Goal: Find specific page/section: Find specific page/section

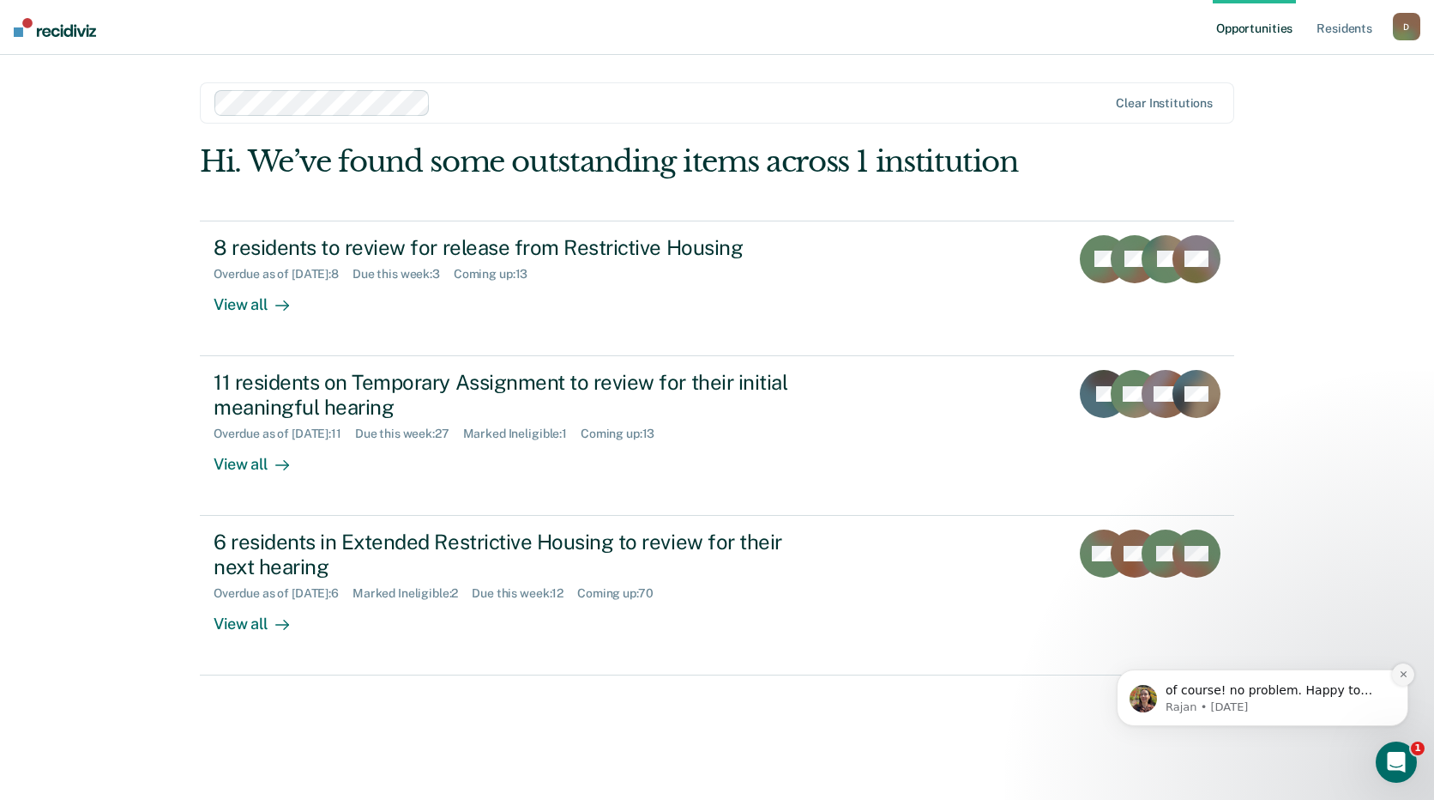
click at [1399, 670] on icon "Dismiss notification" at bounding box center [1403, 673] width 9 height 9
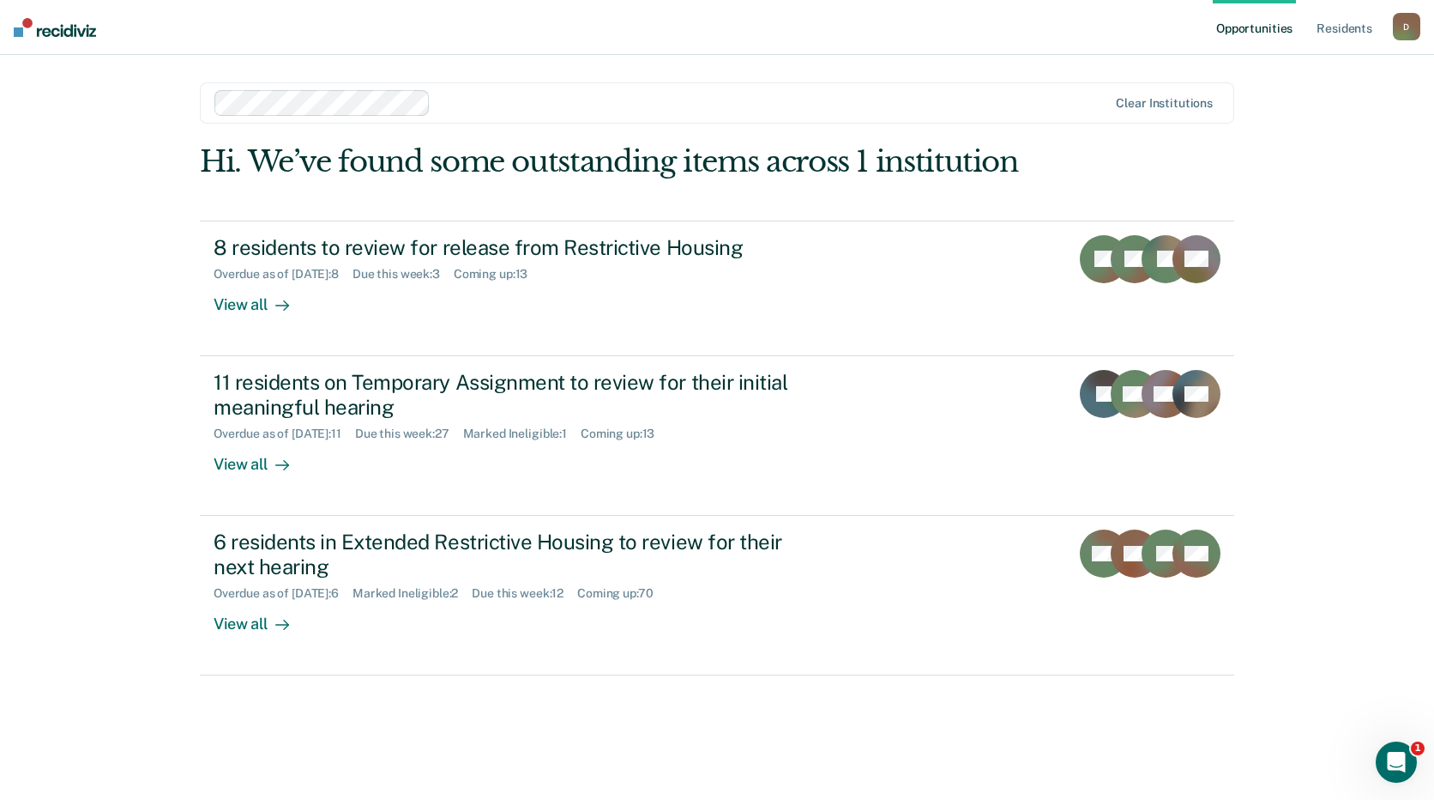
click at [1400, 759] on icon "Open Intercom Messenger" at bounding box center [1397, 762] width 28 height 28
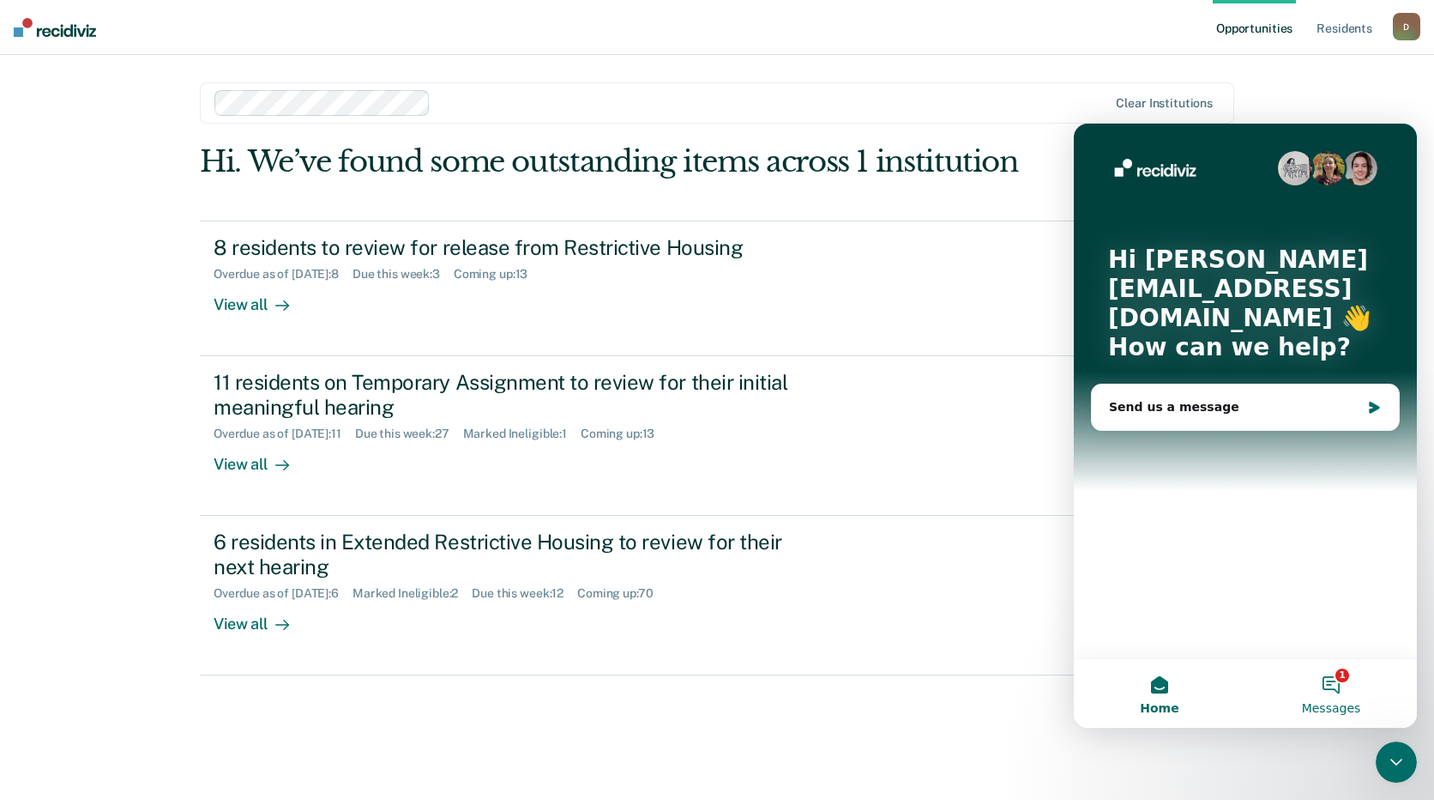
click at [1334, 679] on button "1 Messages" at bounding box center [1332, 693] width 172 height 69
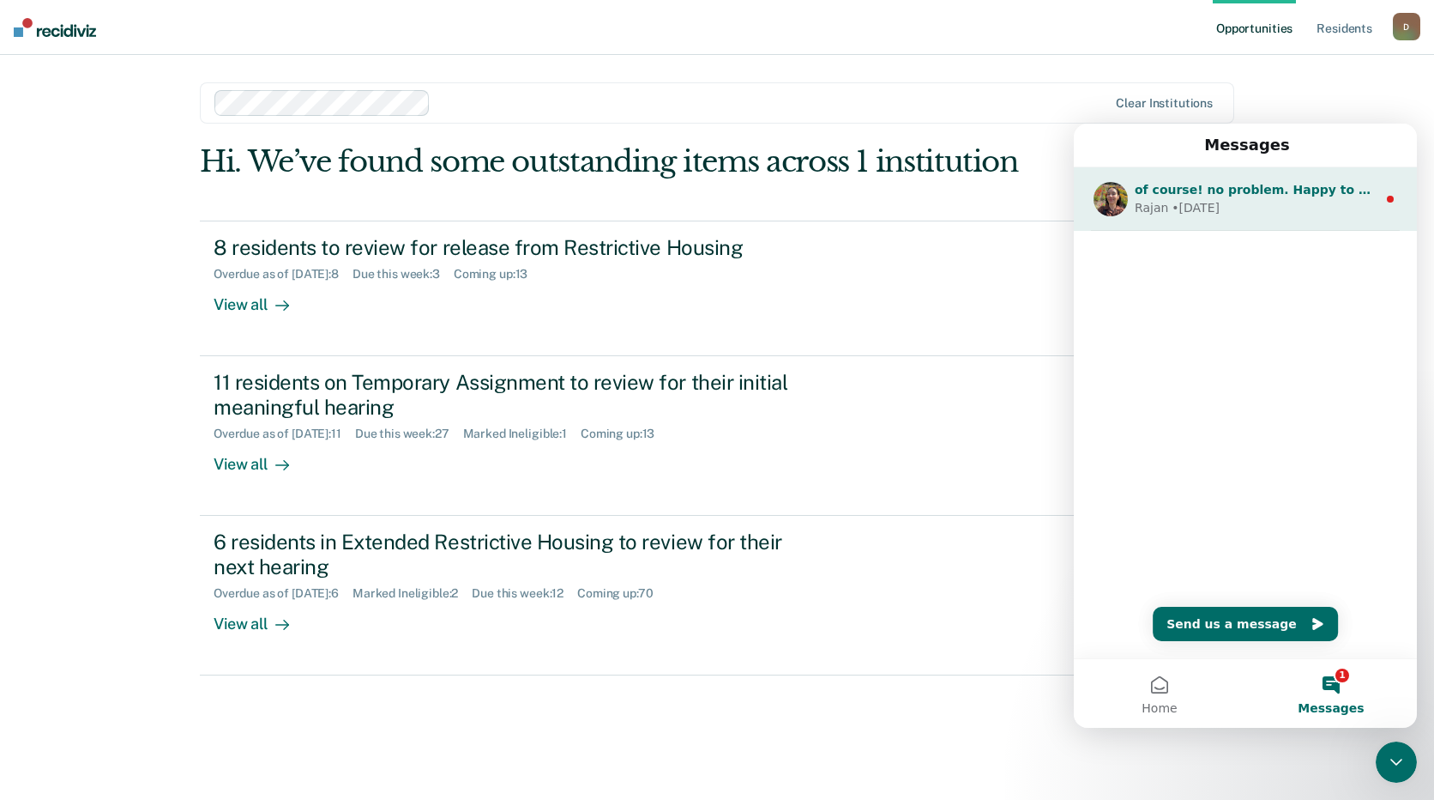
click at [1317, 202] on div "Rajan • [DATE]" at bounding box center [1256, 208] width 242 height 18
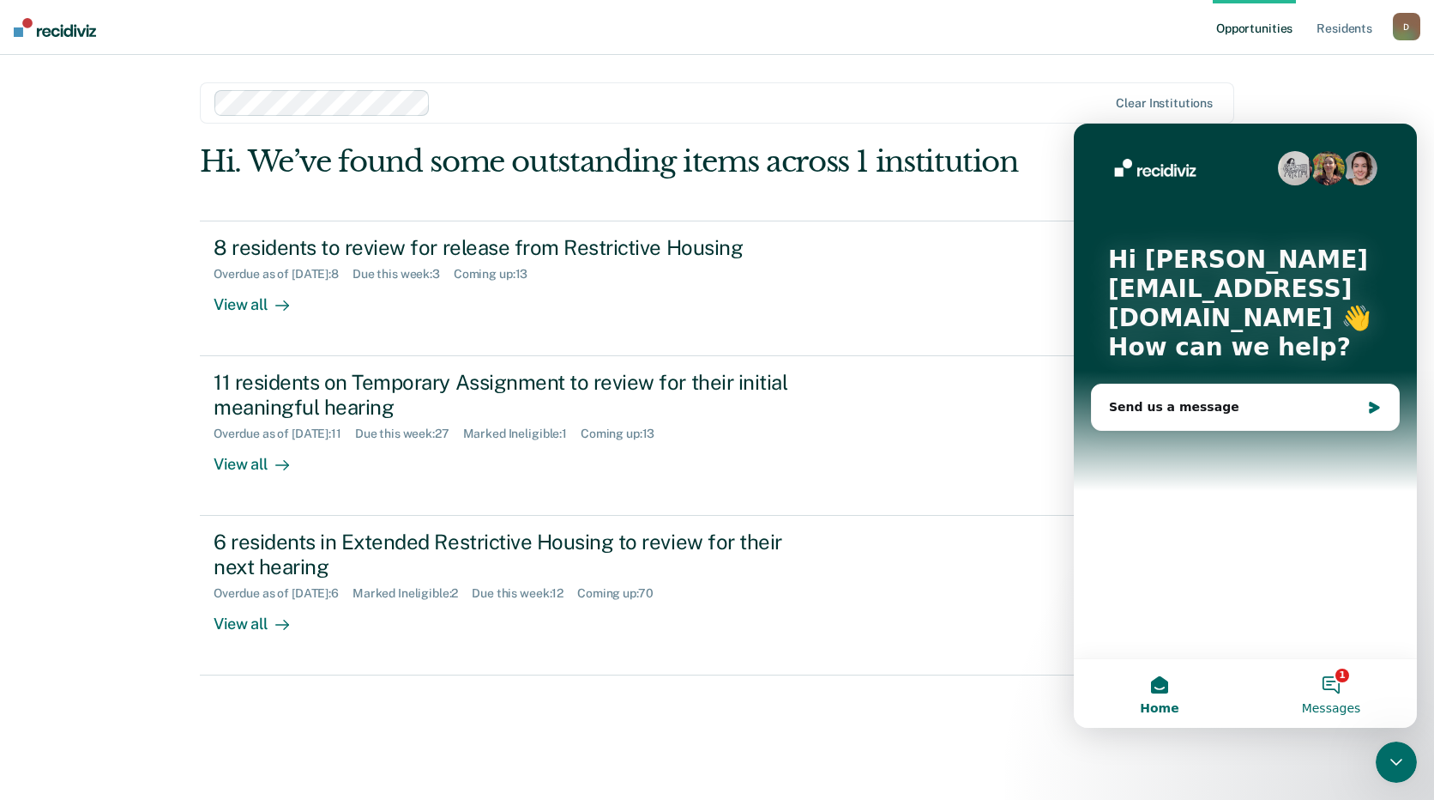
click at [1334, 712] on span "Messages" at bounding box center [1331, 708] width 59 height 12
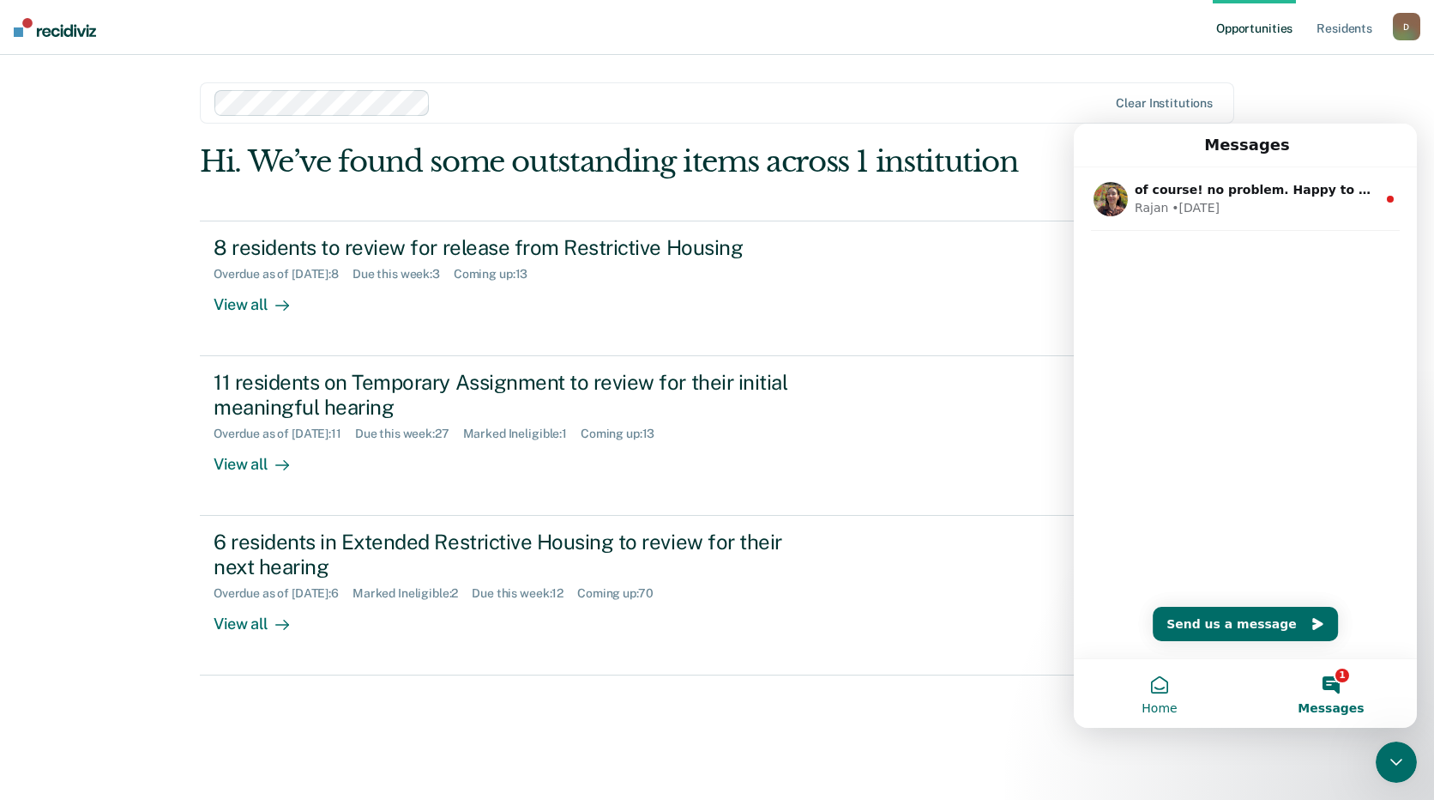
click at [1160, 709] on span "Home" at bounding box center [1159, 708] width 35 height 12
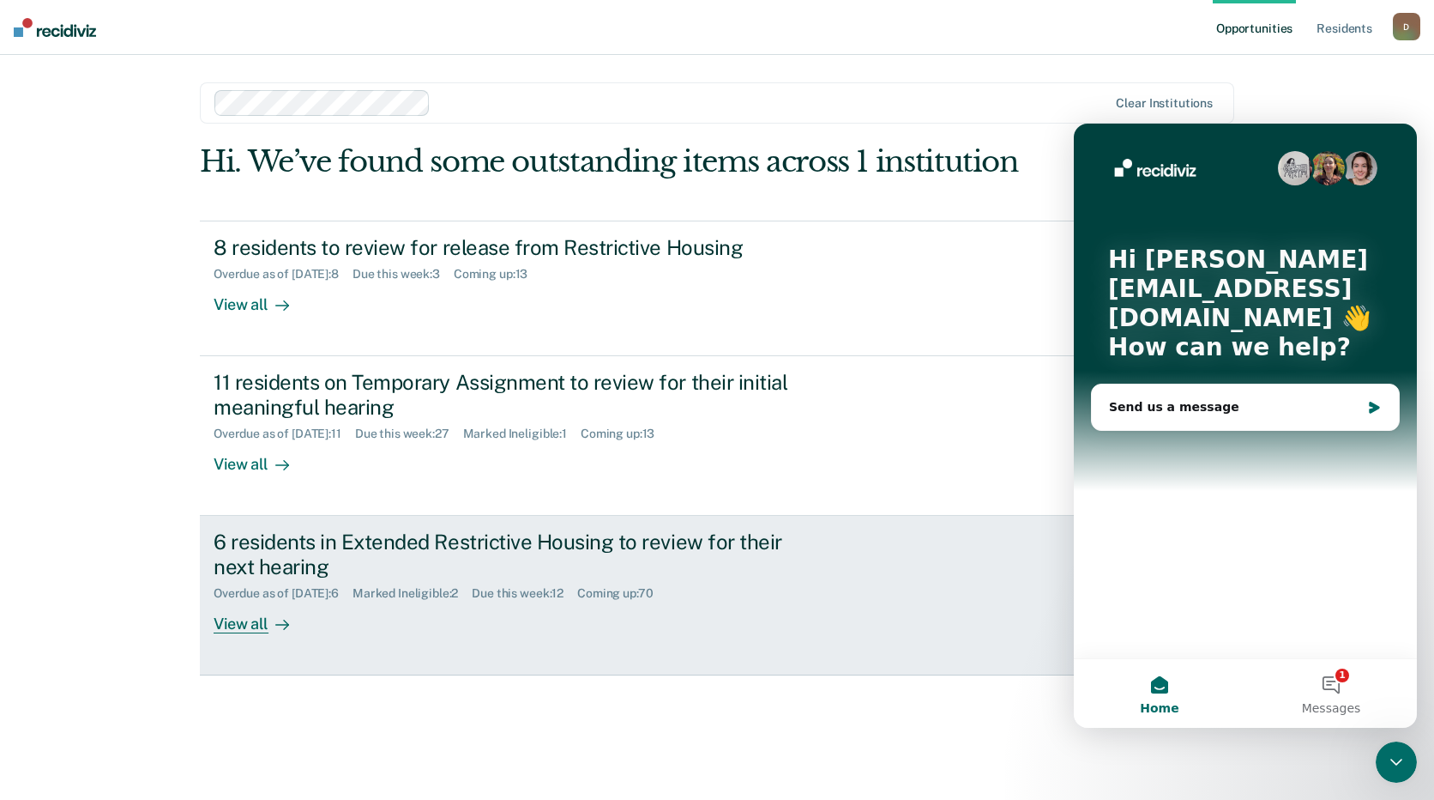
click at [980, 558] on link "6 residents in Extended Restrictive Housing to review for their next hearing Ov…" at bounding box center [717, 596] width 1035 height 160
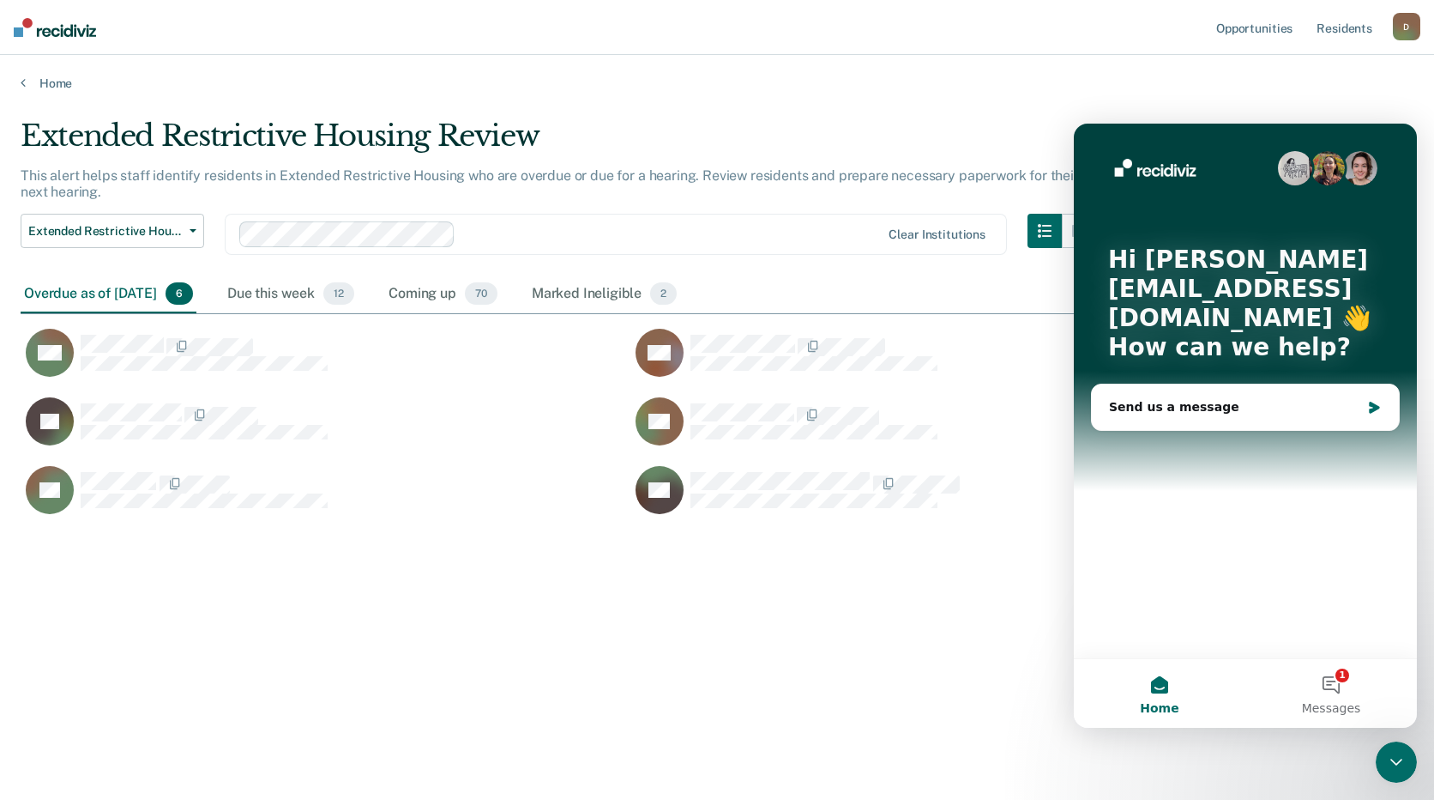
scroll to position [540, 1380]
click at [912, 118] on div "Extended Restrictive Housing Review" at bounding box center [559, 142] width 1076 height 49
click at [1235, 84] on link "Home" at bounding box center [717, 82] width 1393 height 15
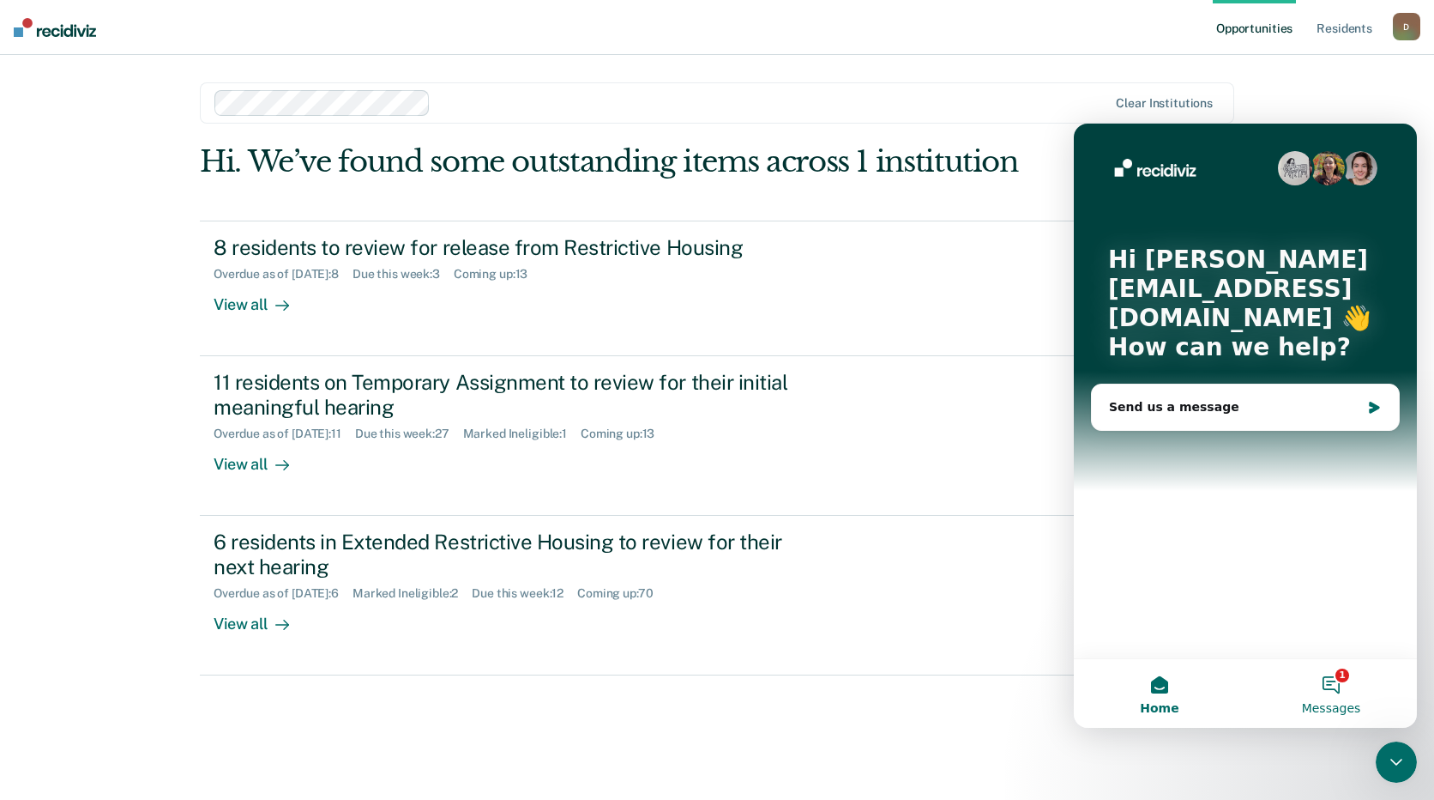
click at [1340, 709] on span "Messages" at bounding box center [1331, 708] width 59 height 12
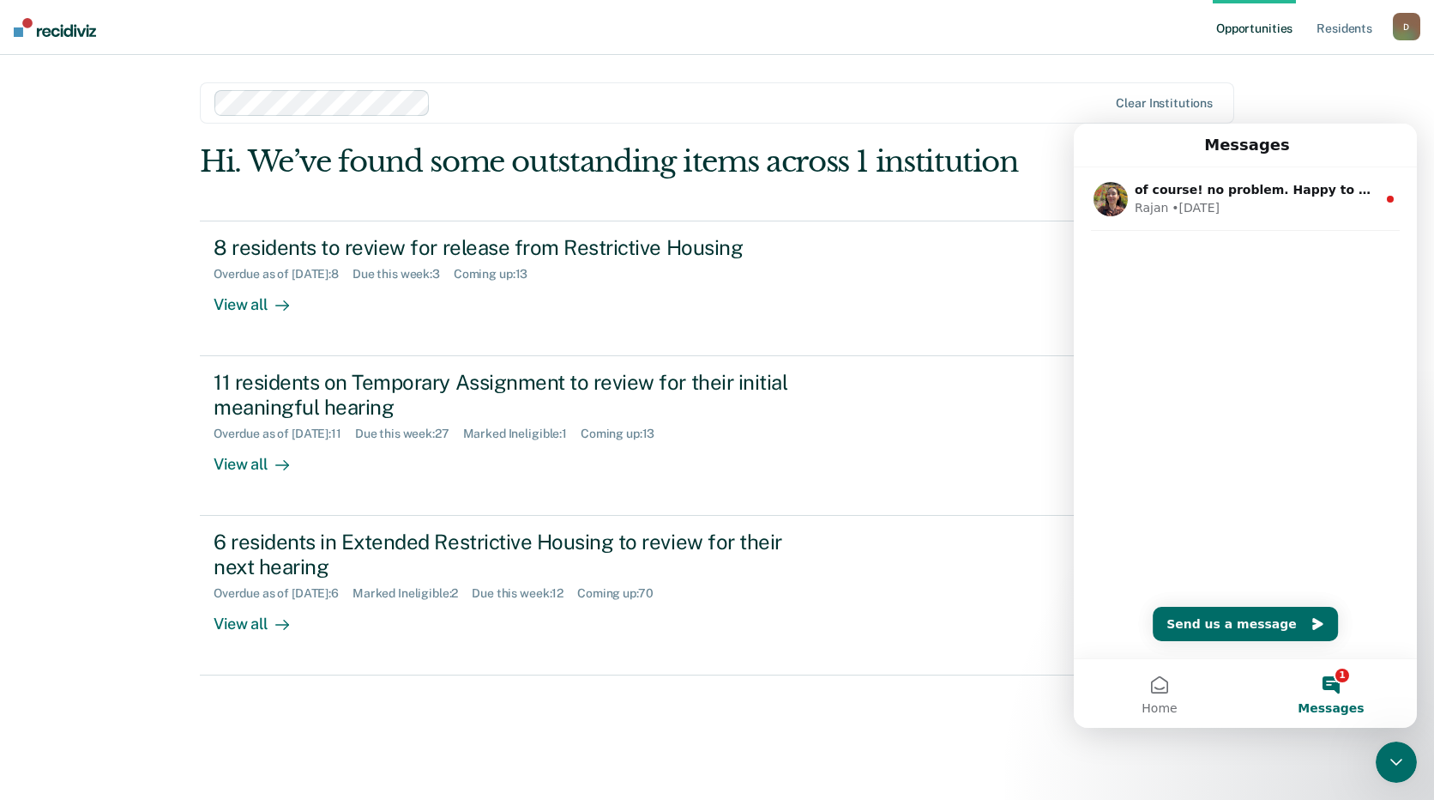
drag, startPoint x: 1344, startPoint y: 188, endPoint x: 1132, endPoint y: 480, distance: 361.7
click at [1132, 480] on div "of course! no problem. Happy to help. Please reach out if you ever need further…" at bounding box center [1245, 412] width 343 height 491
click at [1287, 83] on div "Opportunities Resident s [PERSON_NAME][EMAIL_ADDRESS][DOMAIN_NAME] D Profile Ho…" at bounding box center [717, 400] width 1434 height 800
click at [596, 32] on nav "Opportunities Resident s [PERSON_NAME][EMAIL_ADDRESS][DOMAIN_NAME] D Profile Ho…" at bounding box center [717, 27] width 1434 height 55
